Goal: Task Accomplishment & Management: Use online tool/utility

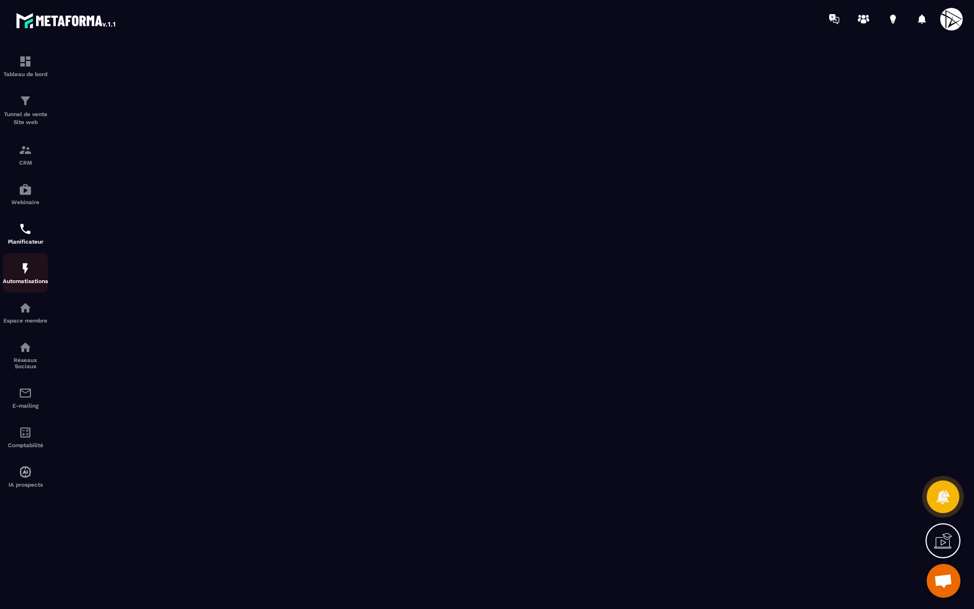
click at [32, 280] on p "Automatisations" at bounding box center [25, 281] width 45 height 6
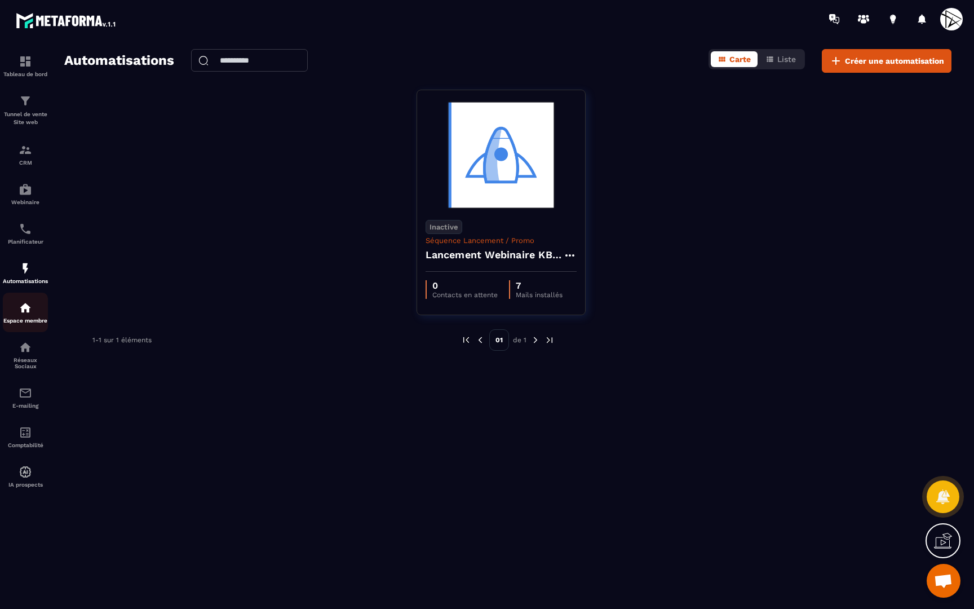
click at [25, 311] on img at bounding box center [26, 308] width 14 height 14
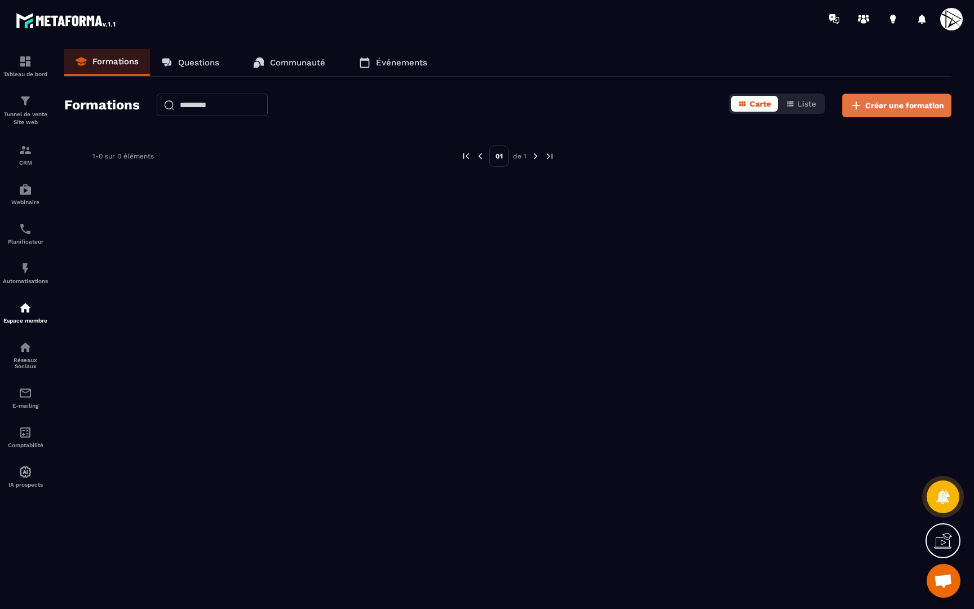
click at [863, 105] on icon at bounding box center [857, 106] width 14 height 14
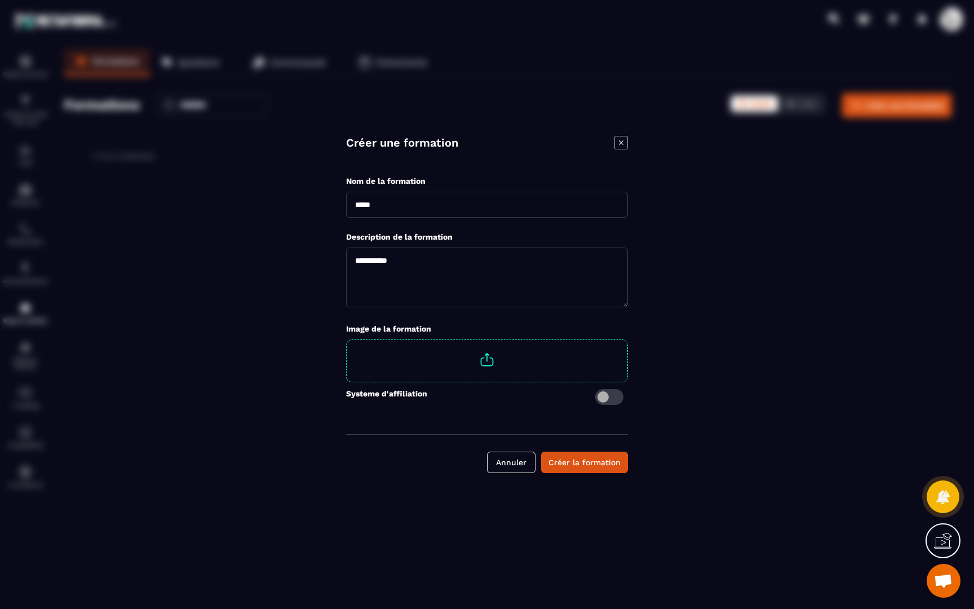
click at [483, 198] on input "Modal window" at bounding box center [487, 205] width 282 height 26
click at [447, 272] on textarea "Modal window" at bounding box center [487, 278] width 282 height 60
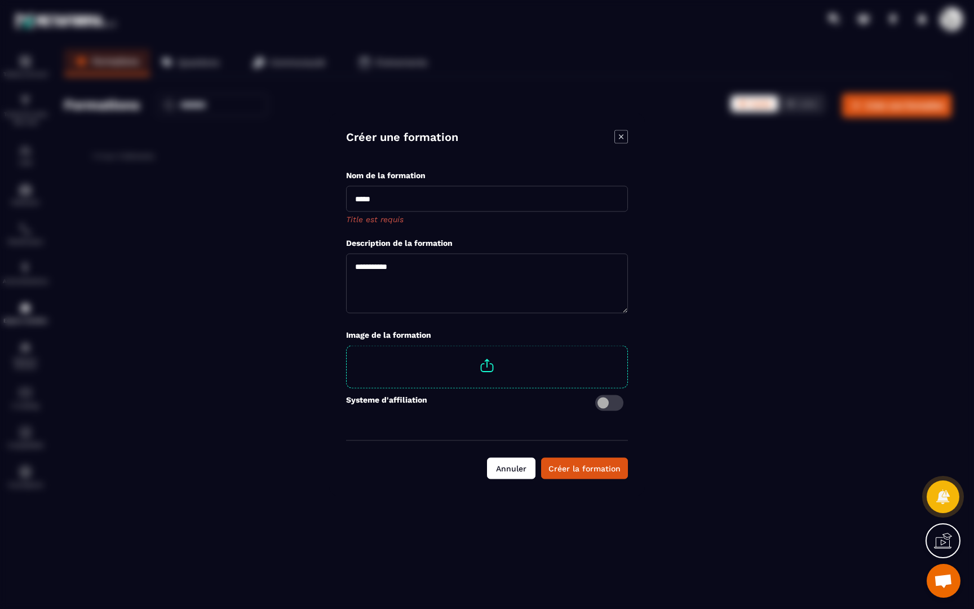
click at [506, 467] on button "Annuler" at bounding box center [511, 468] width 48 height 21
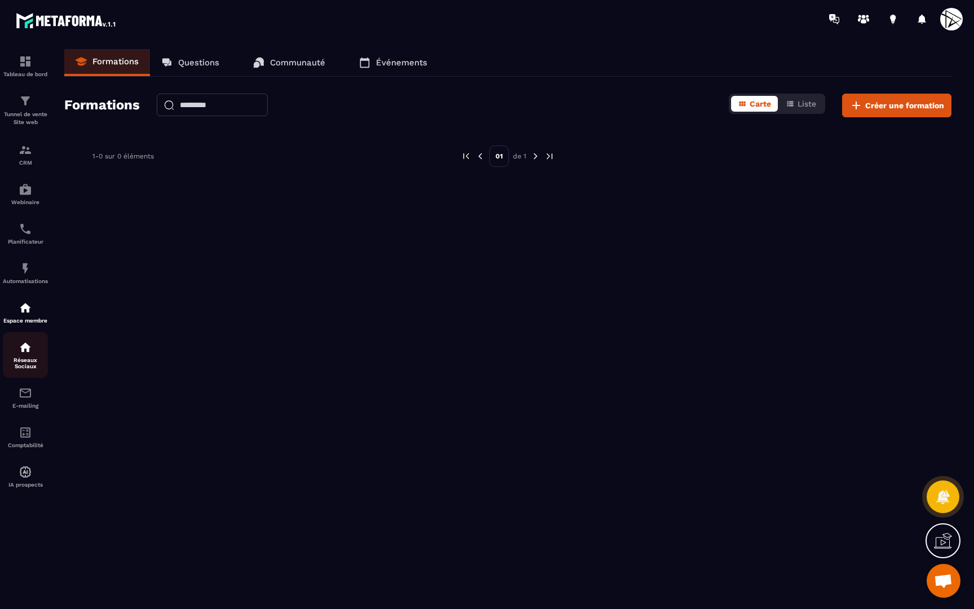
click at [36, 350] on div "Réseaux Sociaux" at bounding box center [25, 355] width 45 height 29
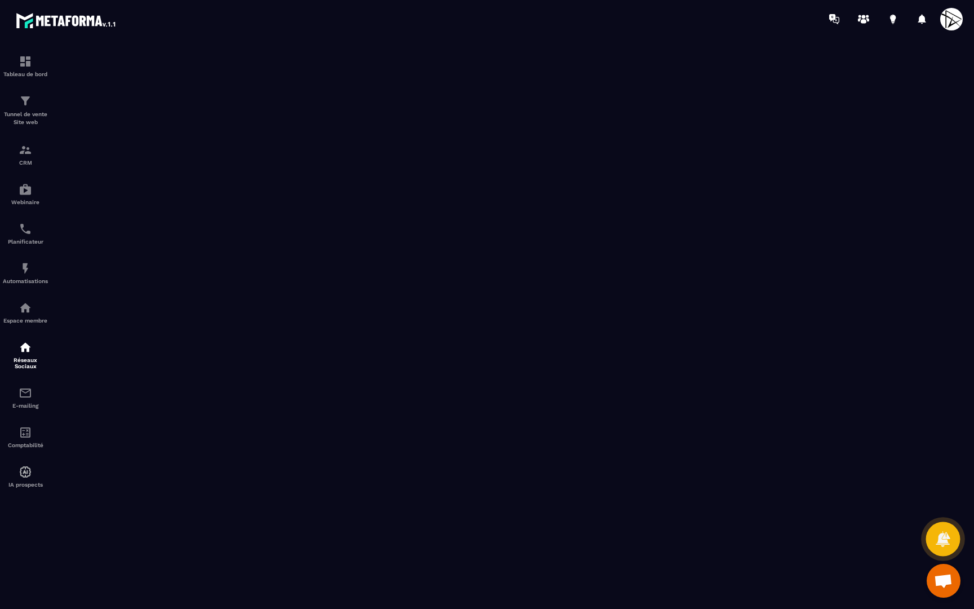
click at [938, 537] on icon at bounding box center [943, 539] width 16 height 16
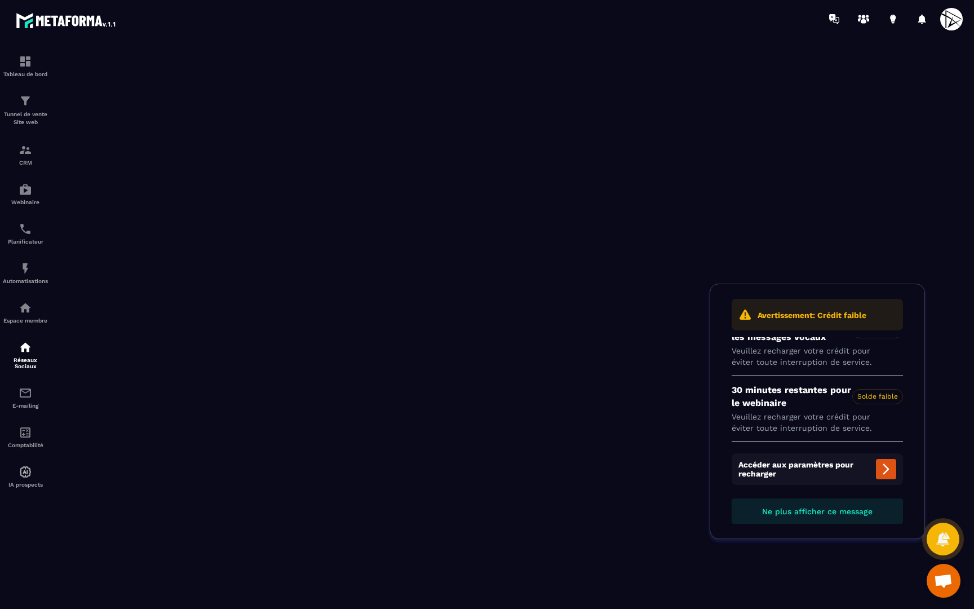
scroll to position [22, 0]
click at [942, 538] on icon at bounding box center [943, 539] width 16 height 16
